Goal: Task Accomplishment & Management: Use online tool/utility

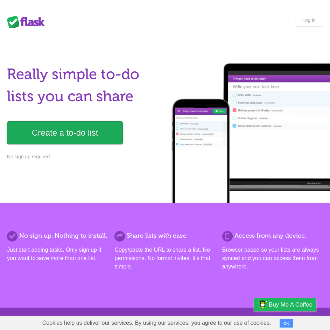
click at [114, 135] on link "Create a to-do list" at bounding box center [65, 132] width 116 height 23
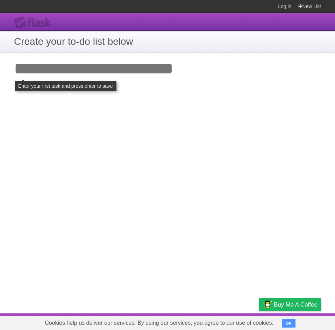
click at [116, 65] on input "Add your first task" at bounding box center [167, 69] width 335 height 32
click input "**********" at bounding box center [0, 0] width 0 height 0
click at [141, 73] on input "Add your first task" at bounding box center [167, 69] width 335 height 32
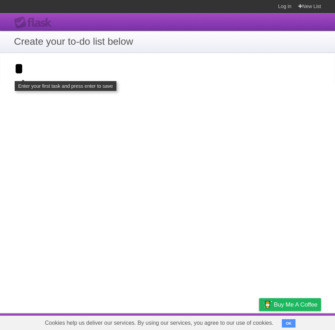
type input "*"
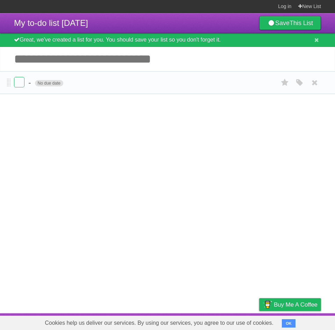
click at [35, 84] on span "No due date" at bounding box center [49, 83] width 28 height 6
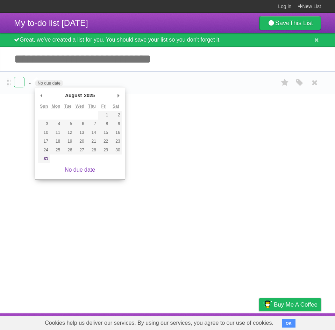
click at [32, 85] on span "-" at bounding box center [30, 82] width 4 height 9
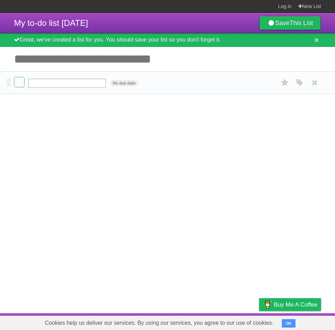
click at [29, 85] on input "text" at bounding box center [67, 83] width 78 height 9
click at [254, 96] on article "My to-do list 08/31/2025 Save This List Great, we've created a list for you. Yo…" at bounding box center [167, 163] width 335 height 300
click at [12, 86] on li "- No due date White Red Blue Green Purple Orange" at bounding box center [167, 82] width 335 height 23
click at [20, 86] on label at bounding box center [19, 82] width 10 height 10
click at [22, 83] on label at bounding box center [19, 82] width 10 height 10
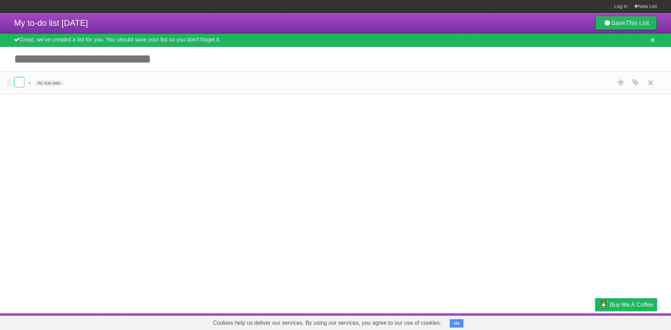
drag, startPoint x: 19, startPoint y: 85, endPoint x: 26, endPoint y: 92, distance: 9.4
click at [19, 85] on label at bounding box center [19, 82] width 10 height 10
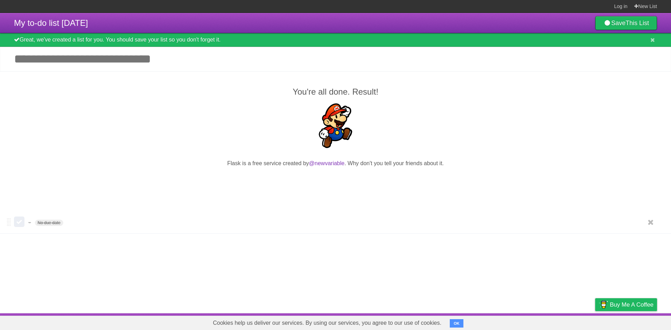
click at [20, 222] on label at bounding box center [19, 222] width 10 height 10
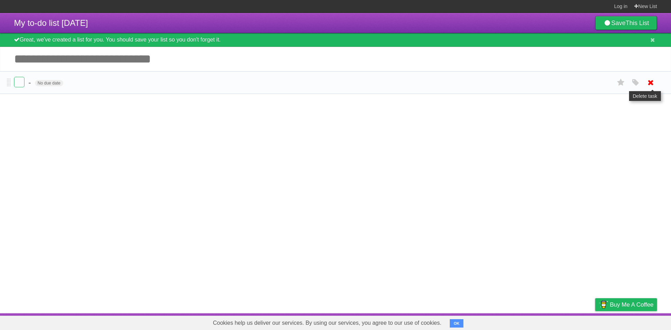
click at [334, 84] on icon at bounding box center [651, 83] width 10 height 12
click at [334, 85] on article "My to-do list 08/31/2025 Save This List Great, we've created a list for you. Yo…" at bounding box center [335, 163] width 671 height 301
click at [334, 78] on article "My to-do list 08/31/2025 Save This List Great, we've created a list for you. Yo…" at bounding box center [335, 163] width 671 height 301
